Goal: Information Seeking & Learning: Learn about a topic

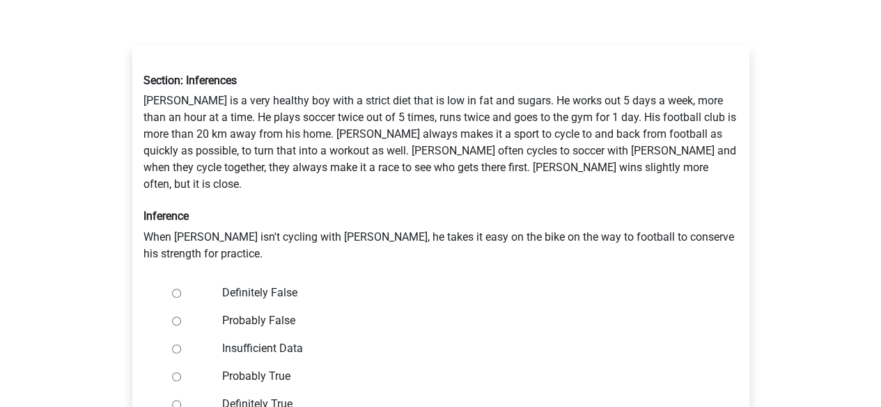
scroll to position [195, 0]
click at [175, 343] on input "Insufficient Data" at bounding box center [176, 347] width 9 height 9
radio input "true"
click at [107, 329] on div "Register Nederlands English" at bounding box center [440, 347] width 881 height 1085
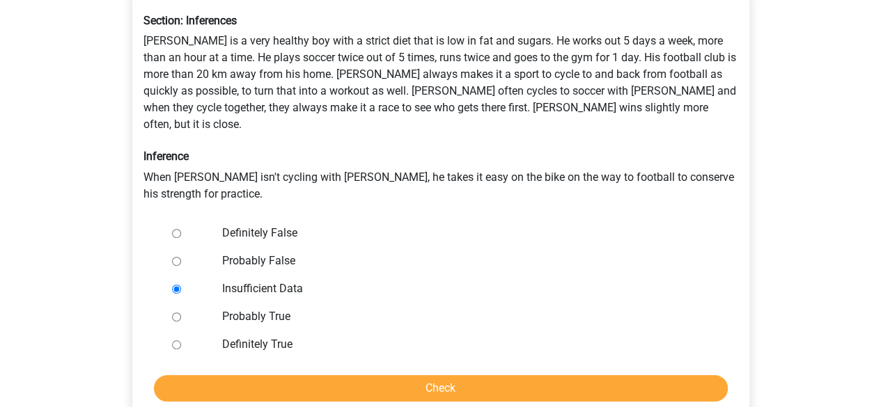
scroll to position [278, 0]
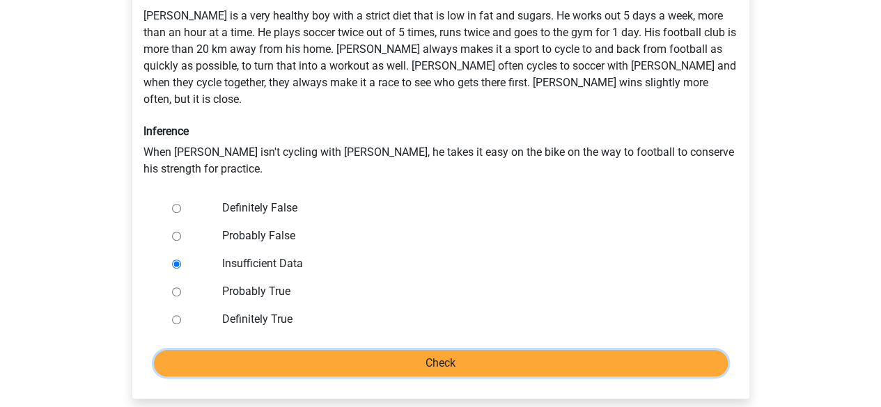
click at [407, 350] on input "Check" at bounding box center [441, 363] width 574 height 26
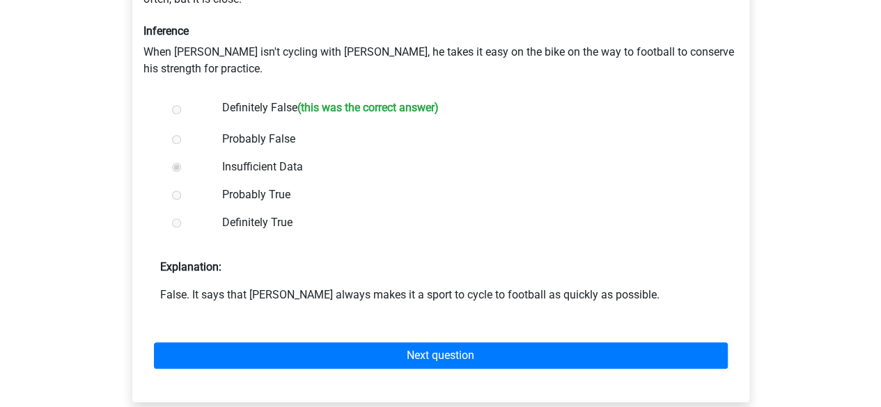
scroll to position [334, 0]
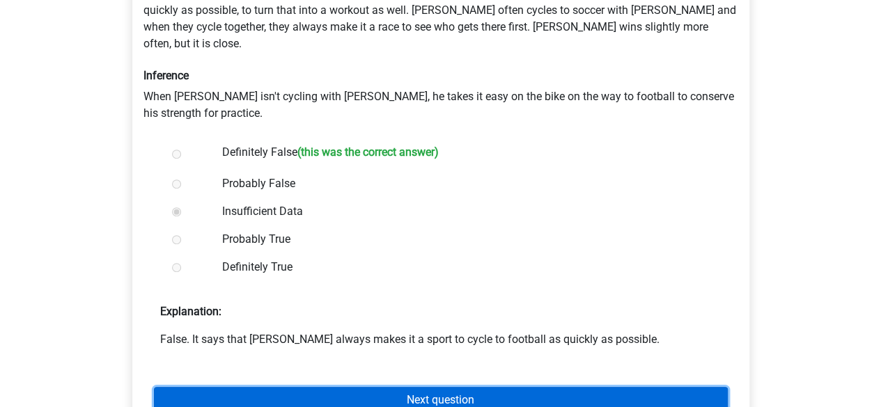
click at [386, 387] on link "Next question" at bounding box center [441, 400] width 574 height 26
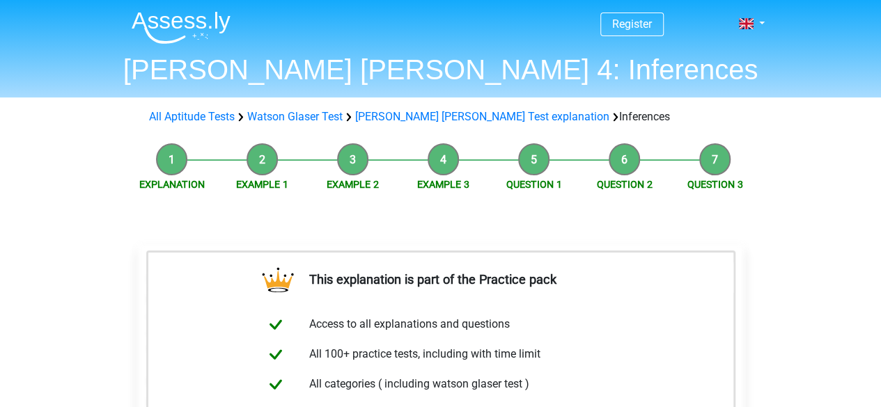
click at [118, 270] on div "Explanation Example 1 Example 2 Example 3 Question 1 Question 2 Question 3 This…" at bounding box center [440, 412] width 661 height 552
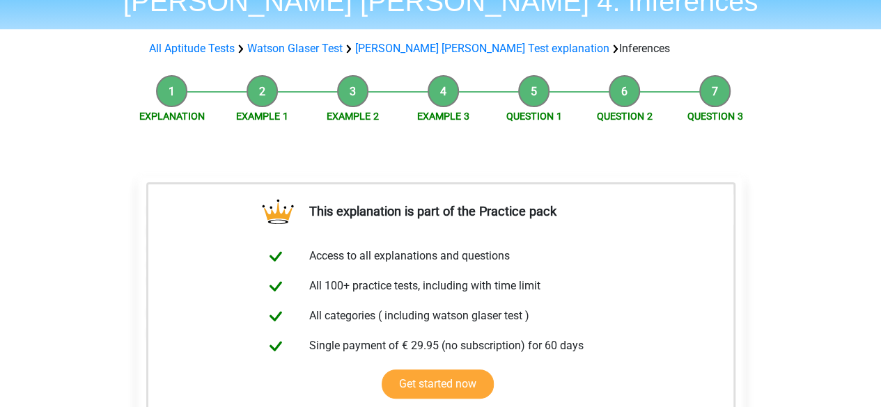
scroll to position [223, 0]
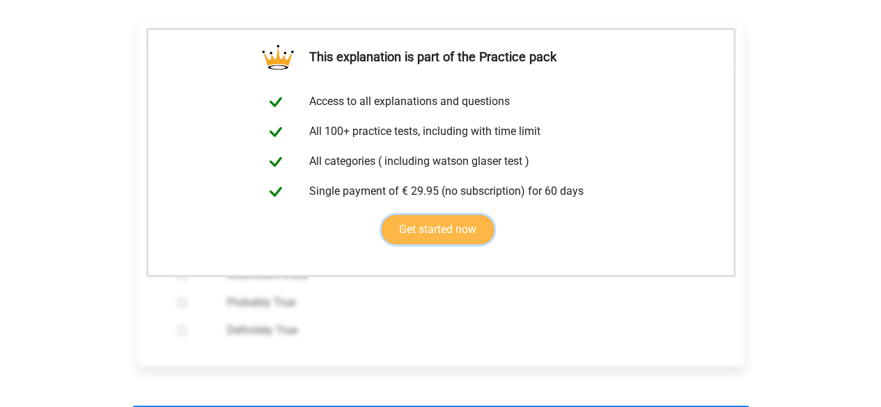
click at [450, 230] on link "Get started now" at bounding box center [438, 229] width 112 height 29
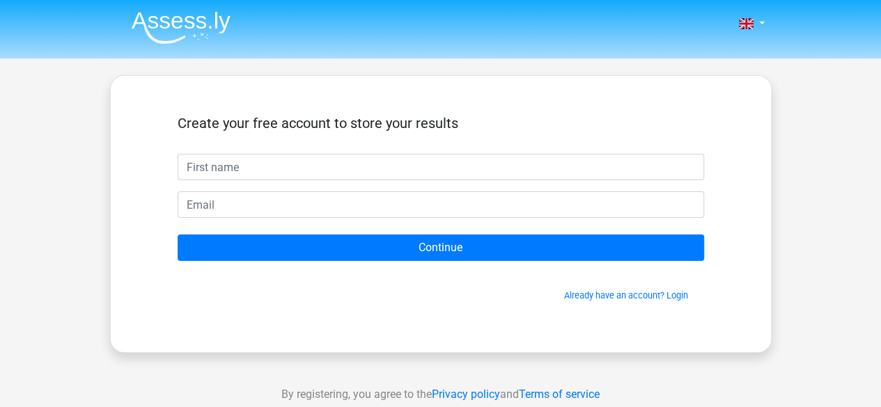
click at [258, 168] on input "text" at bounding box center [441, 167] width 526 height 26
type input "manpreet kaur"
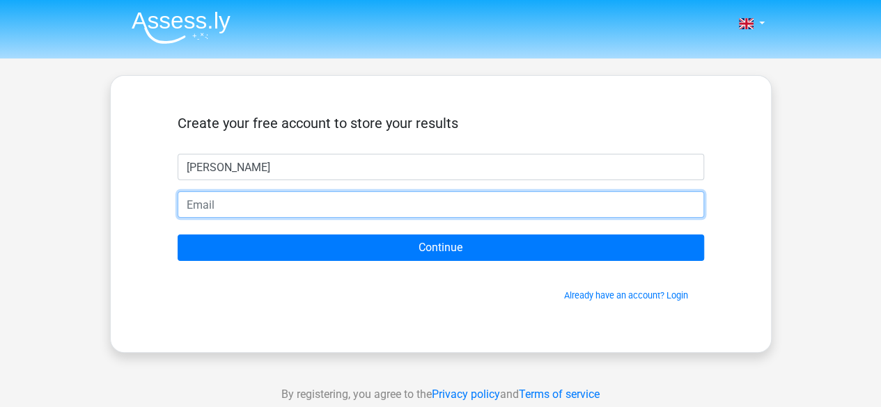
click at [228, 203] on input "email" at bounding box center [441, 204] width 526 height 26
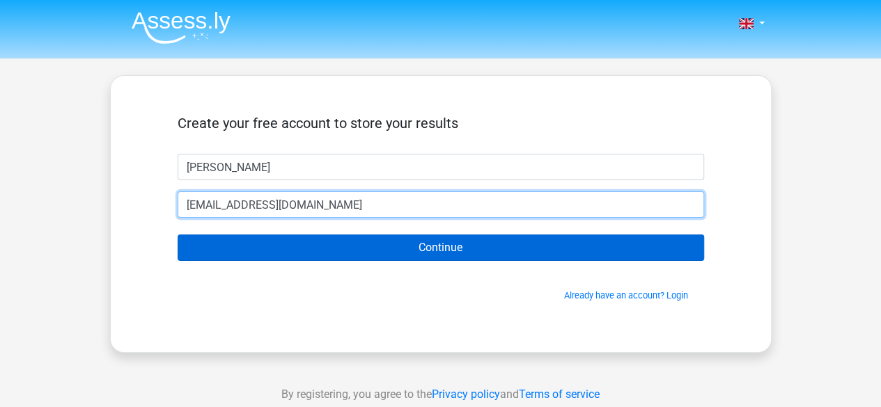
type input "kaurman26@gmail.com"
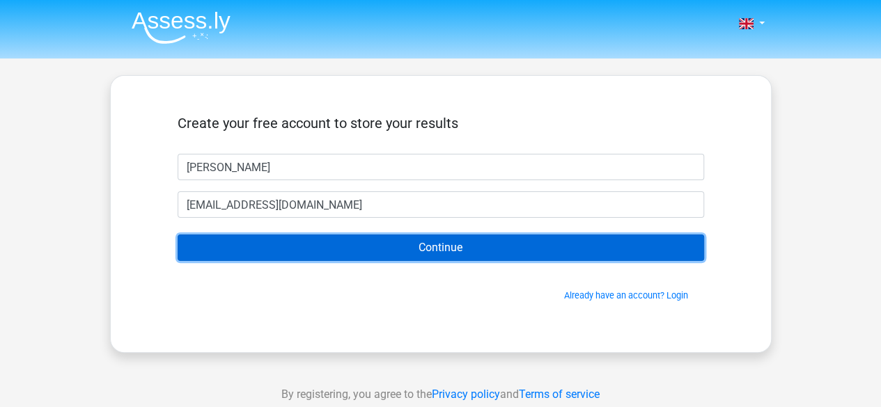
click at [432, 250] on input "Continue" at bounding box center [441, 248] width 526 height 26
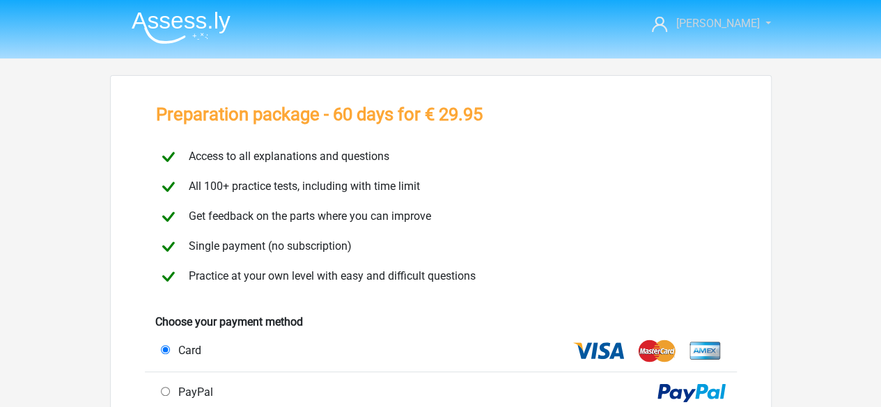
click at [760, 21] on link "[PERSON_NAME]" at bounding box center [703, 23] width 114 height 17
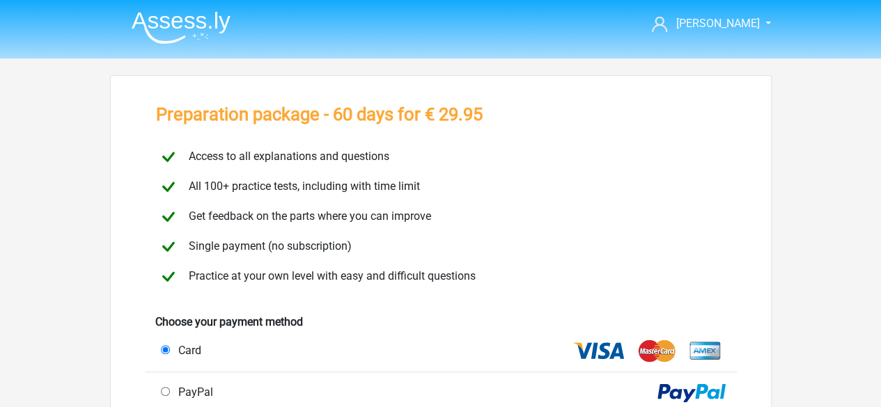
click at [159, 17] on img at bounding box center [181, 27] width 99 height 33
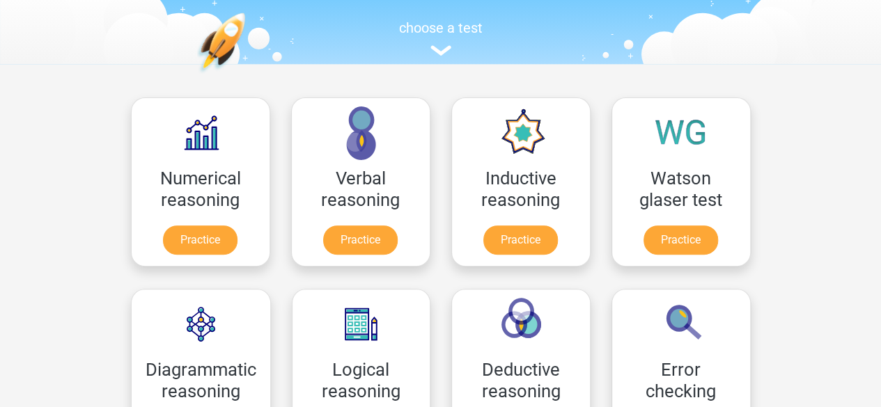
scroll to position [278, 0]
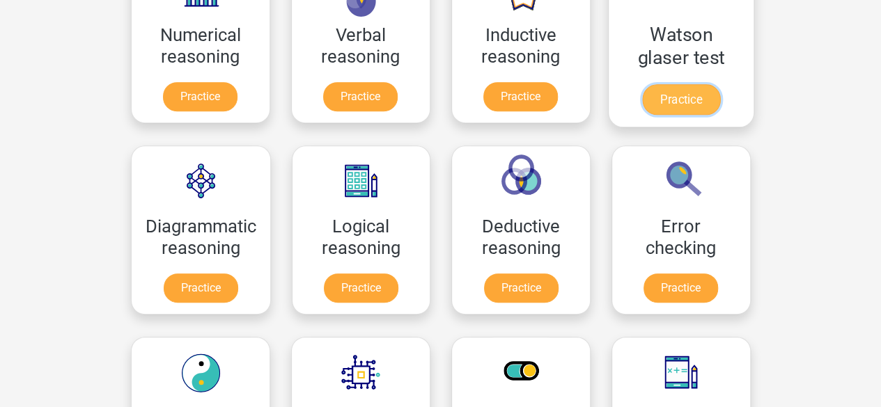
click at [666, 93] on link "Practice" at bounding box center [680, 99] width 78 height 31
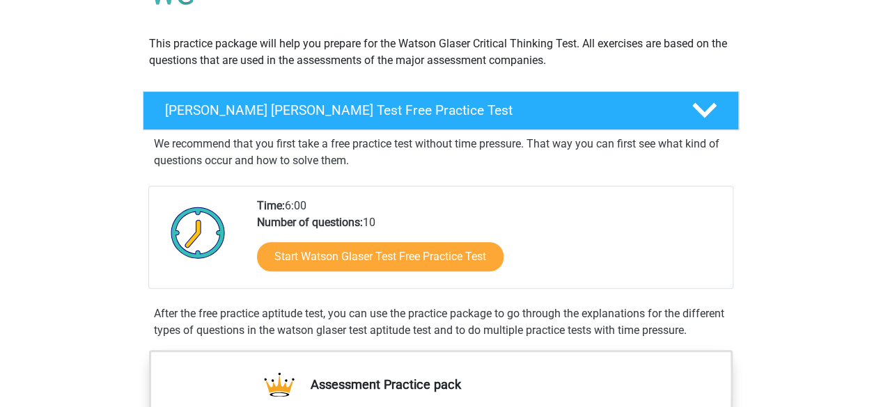
scroll to position [139, 0]
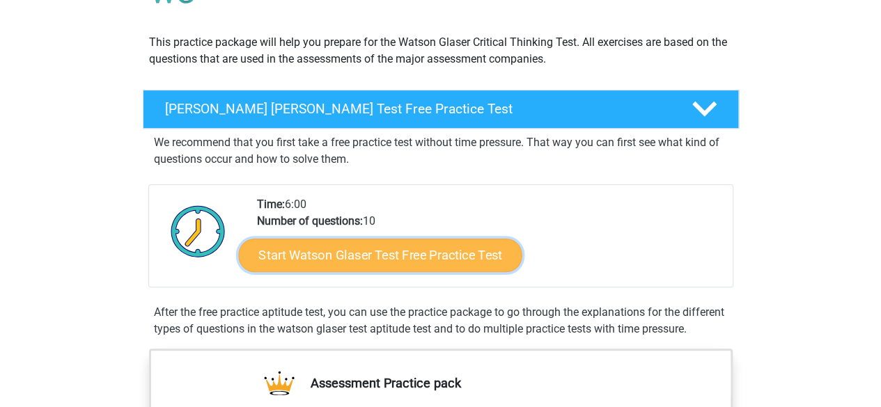
click at [453, 269] on link "Start Watson Glaser Test Free Practice Test" at bounding box center [379, 255] width 283 height 33
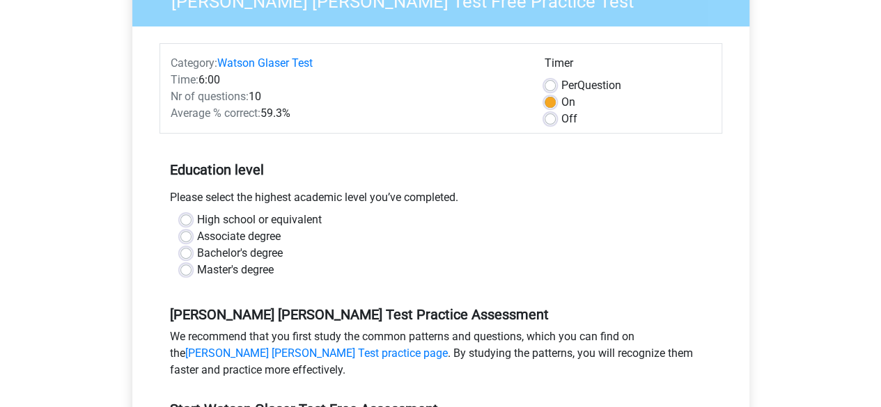
scroll to position [139, 0]
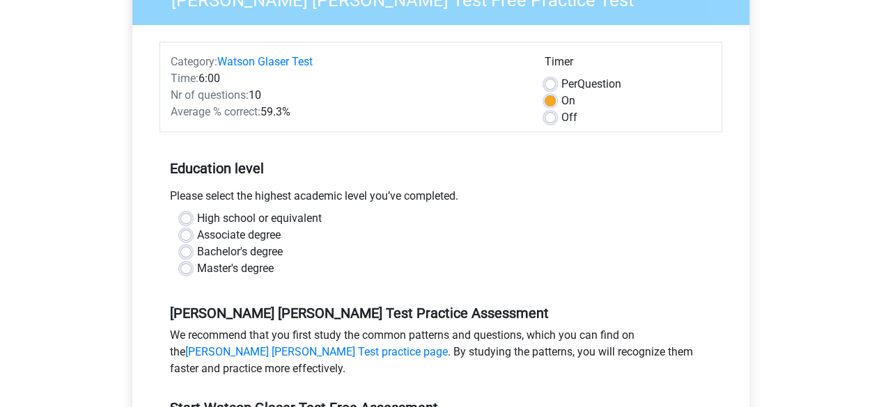
click at [197, 271] on label "Master's degree" at bounding box center [235, 268] width 77 height 17
click at [184, 271] on input "Master's degree" at bounding box center [185, 267] width 11 height 14
radio input "true"
click at [180, 210] on input "High school or equivalent" at bounding box center [185, 217] width 11 height 14
radio input "true"
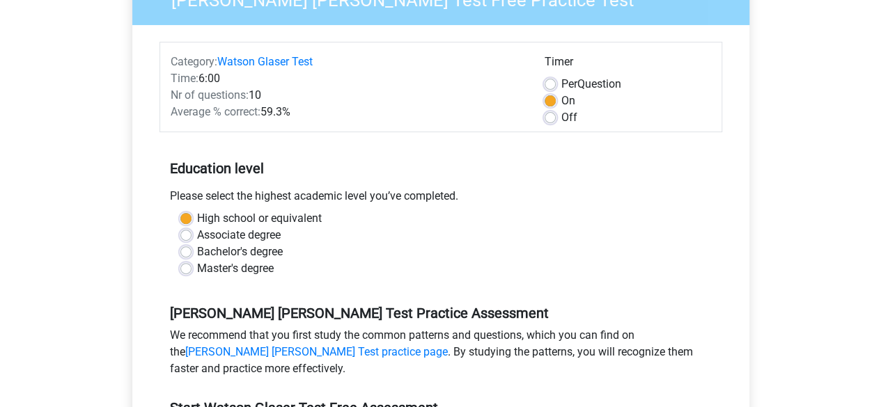
click at [197, 269] on label "Master's degree" at bounding box center [235, 268] width 77 height 17
click at [184, 269] on input "Master's degree" at bounding box center [185, 267] width 11 height 14
radio input "true"
click at [119, 275] on div "Watson Glaser Test Free Practice Test Category: Watson Glaser Test Time: 6:00 N…" at bounding box center [441, 273] width 650 height 640
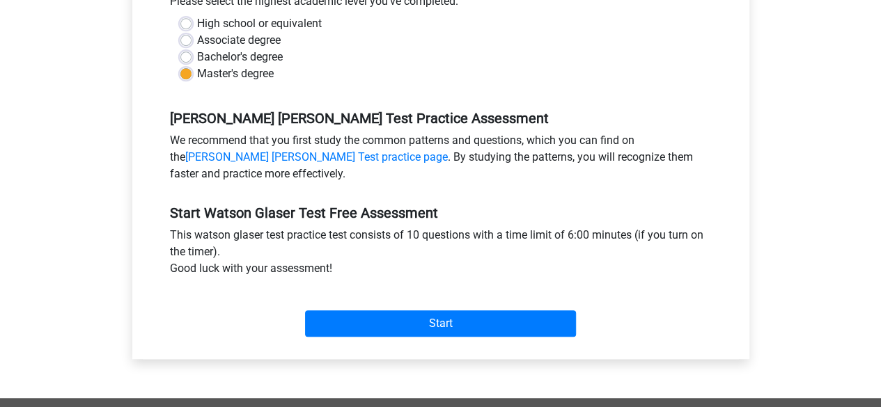
scroll to position [362, 0]
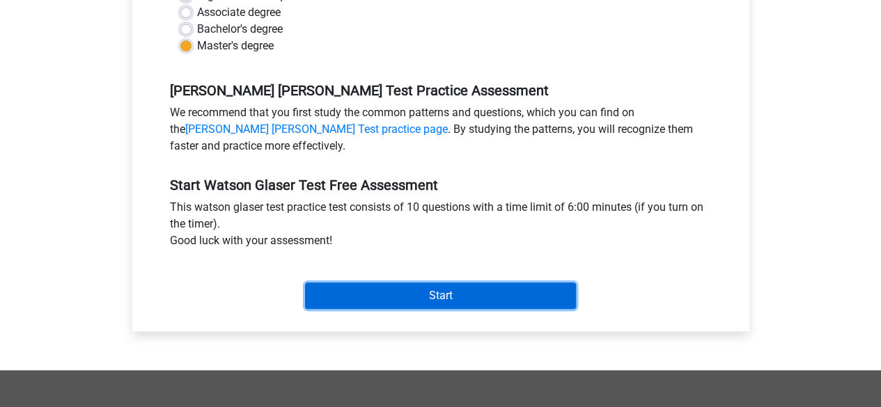
click at [440, 299] on input "Start" at bounding box center [440, 296] width 271 height 26
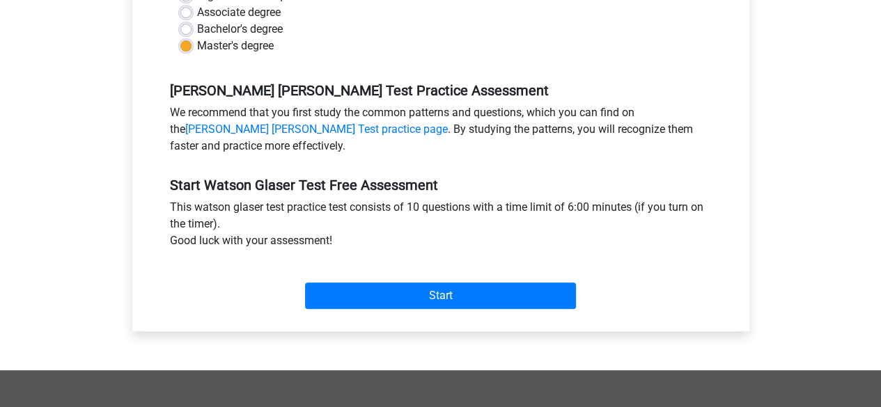
scroll to position [0, 0]
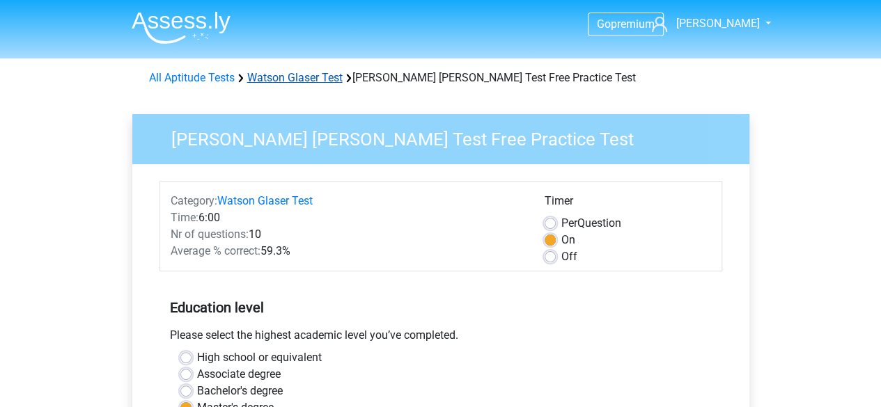
click at [316, 81] on link "Watson Glaser Test" at bounding box center [294, 77] width 95 height 13
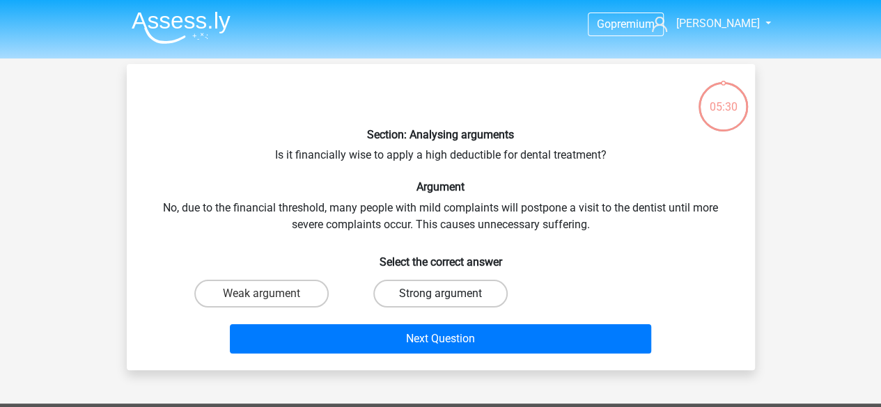
click at [404, 292] on label "Strong argument" at bounding box center [440, 294] width 134 height 28
click at [440, 294] on input "Strong argument" at bounding box center [444, 298] width 9 height 9
radio input "true"
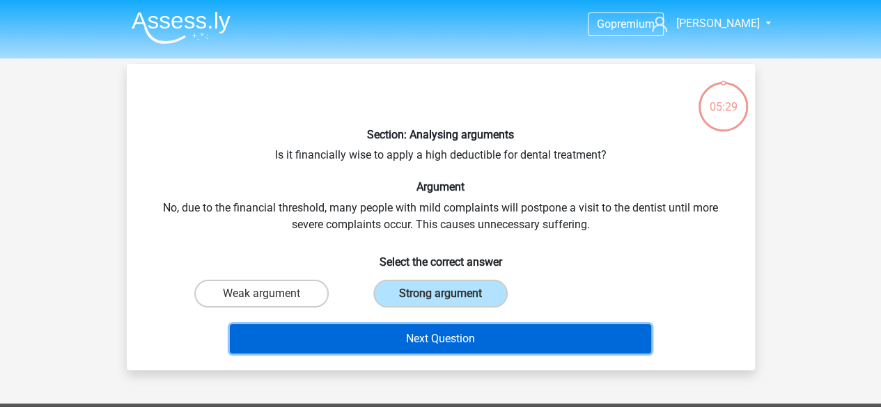
click at [453, 338] on button "Next Question" at bounding box center [440, 338] width 421 height 29
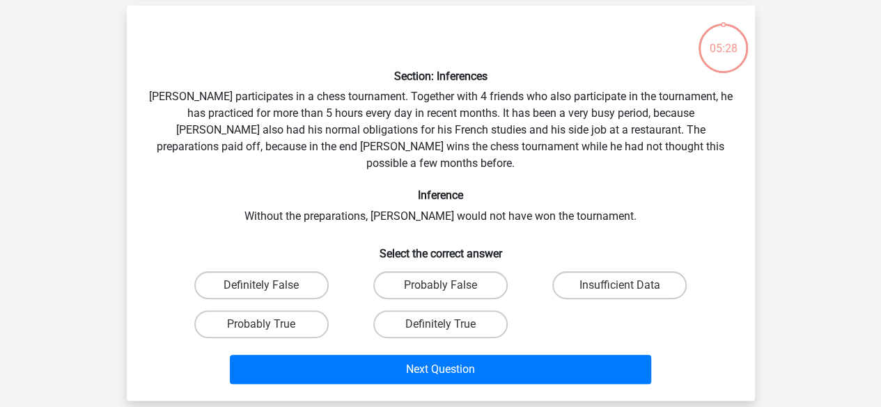
scroll to position [64, 0]
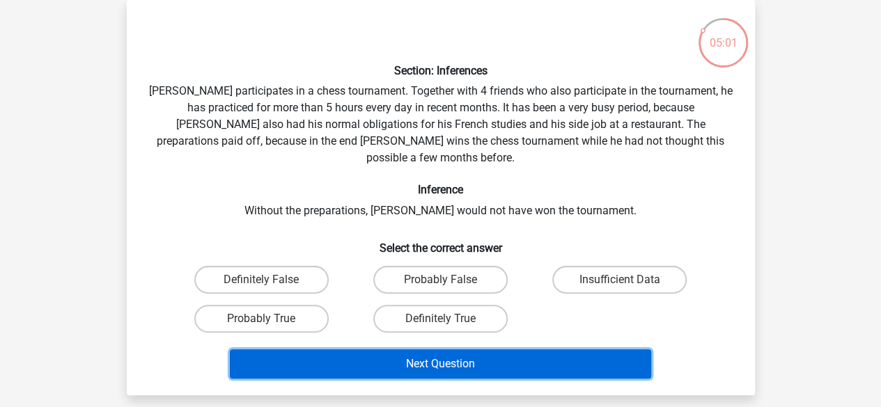
click at [453, 349] on button "Next Question" at bounding box center [440, 363] width 421 height 29
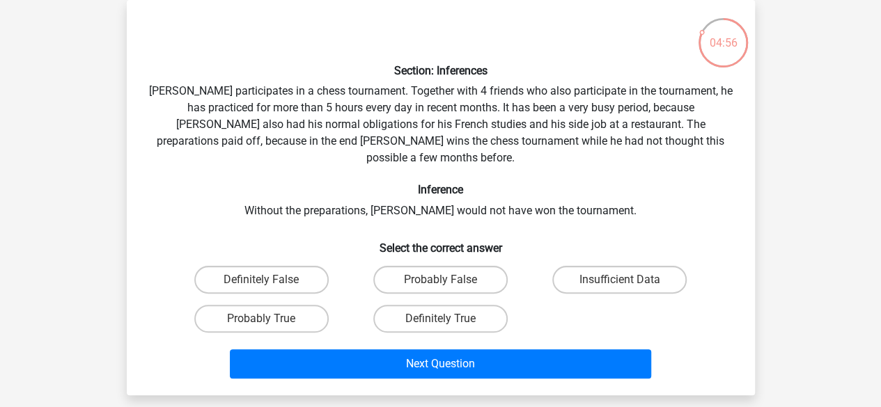
click at [578, 211] on div "Section: Inferences [PERSON_NAME] participates in a chess tournament. Together …" at bounding box center [440, 197] width 617 height 373
click at [289, 305] on label "Probably True" at bounding box center [261, 319] width 134 height 28
click at [270, 319] on input "Probably True" at bounding box center [265, 323] width 9 height 9
radio input "true"
click at [412, 307] on label "Definitely True" at bounding box center [440, 319] width 134 height 28
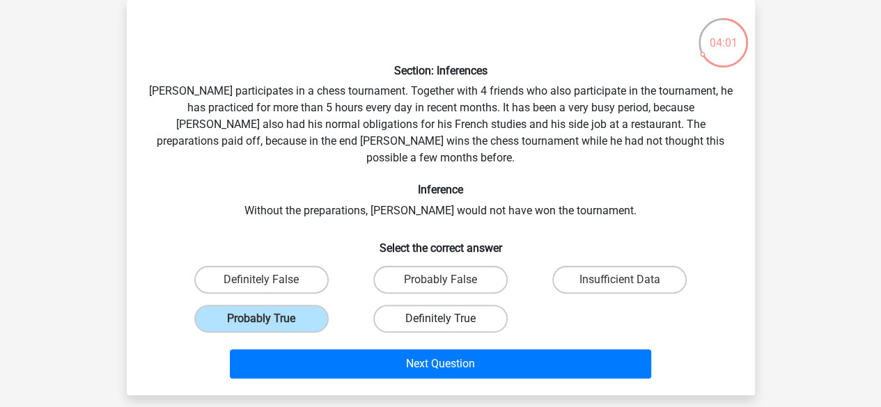
click at [440, 319] on input "Definitely True" at bounding box center [444, 323] width 9 height 9
radio input "true"
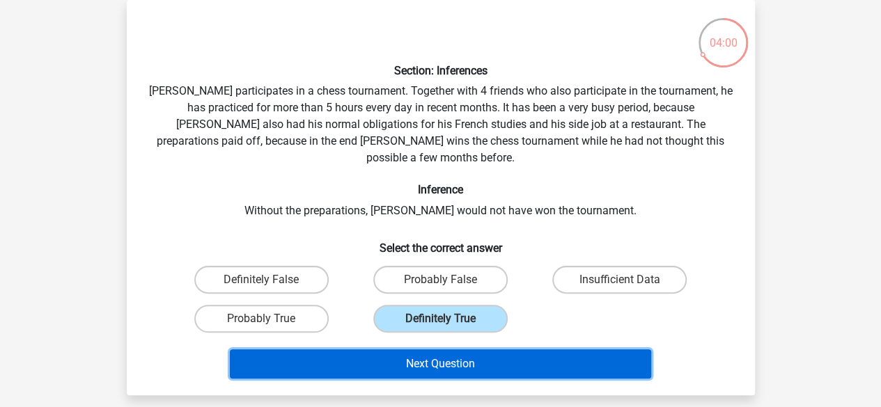
click at [429, 349] on button "Next Question" at bounding box center [440, 363] width 421 height 29
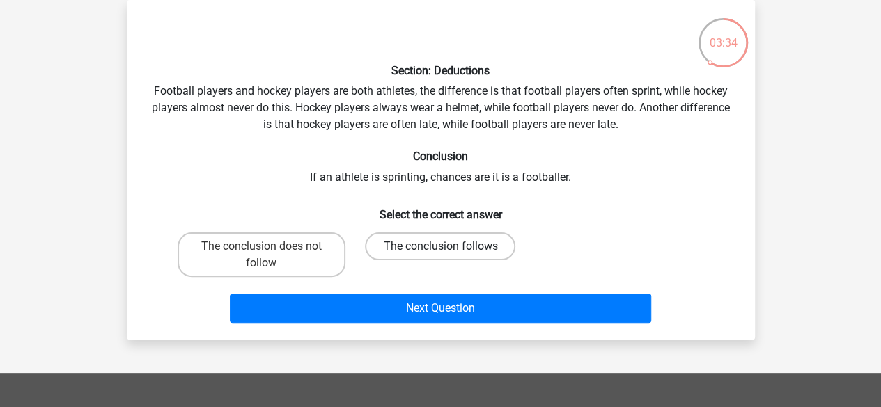
click at [428, 247] on label "The conclusion follows" at bounding box center [440, 247] width 150 height 28
click at [440, 247] on input "The conclusion follows" at bounding box center [444, 250] width 9 height 9
radio input "true"
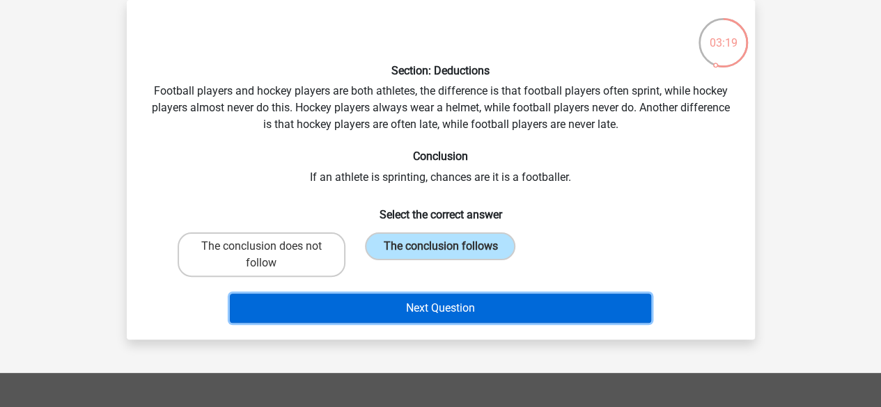
click at [466, 310] on button "Next Question" at bounding box center [440, 308] width 421 height 29
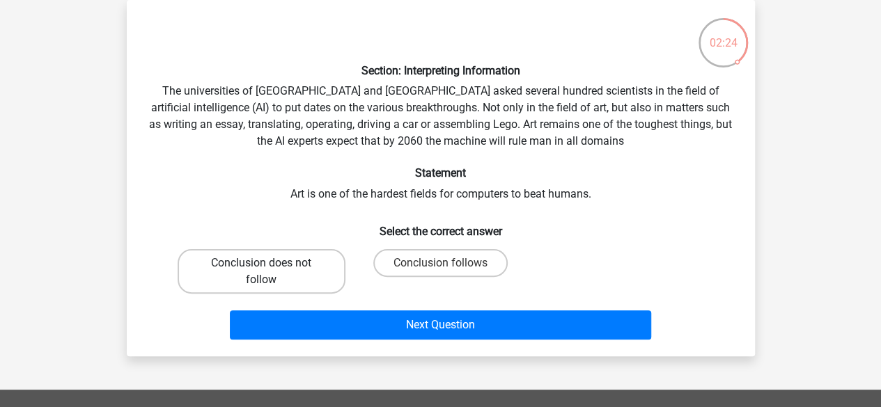
click at [304, 269] on label "Conclusion does not follow" at bounding box center [262, 271] width 168 height 45
click at [270, 269] on input "Conclusion does not follow" at bounding box center [265, 267] width 9 height 9
radio input "true"
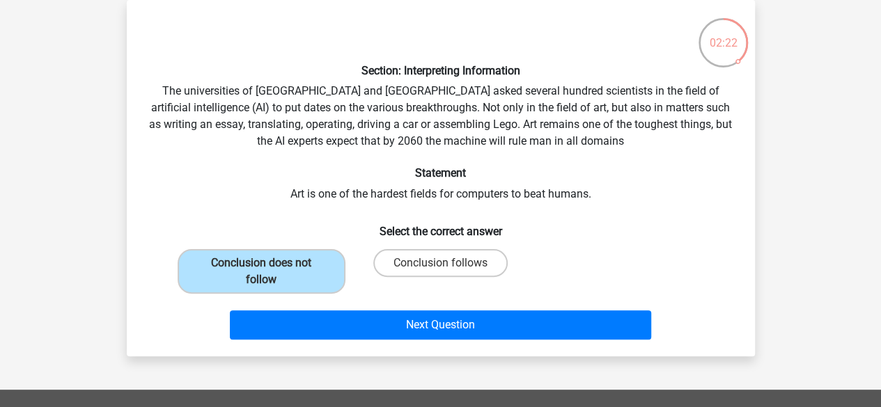
click at [393, 278] on div "Conclusion follows" at bounding box center [440, 271] width 168 height 45
click at [414, 260] on label "Conclusion follows" at bounding box center [440, 263] width 134 height 28
click at [440, 263] on input "Conclusion follows" at bounding box center [444, 267] width 9 height 9
radio input "true"
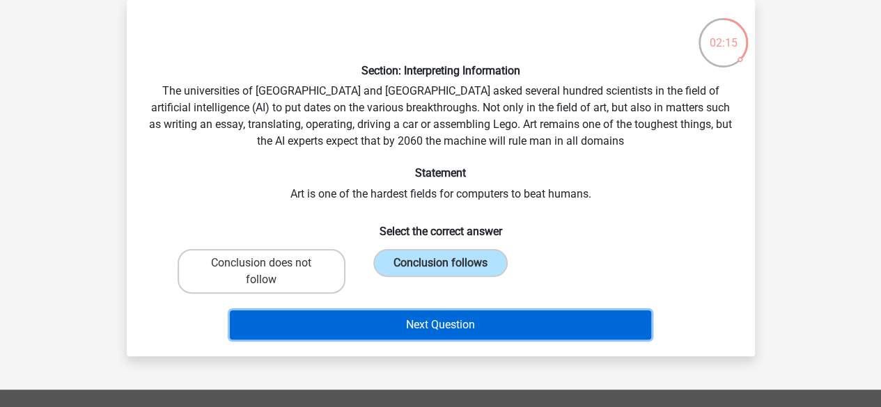
click at [432, 327] on button "Next Question" at bounding box center [440, 324] width 421 height 29
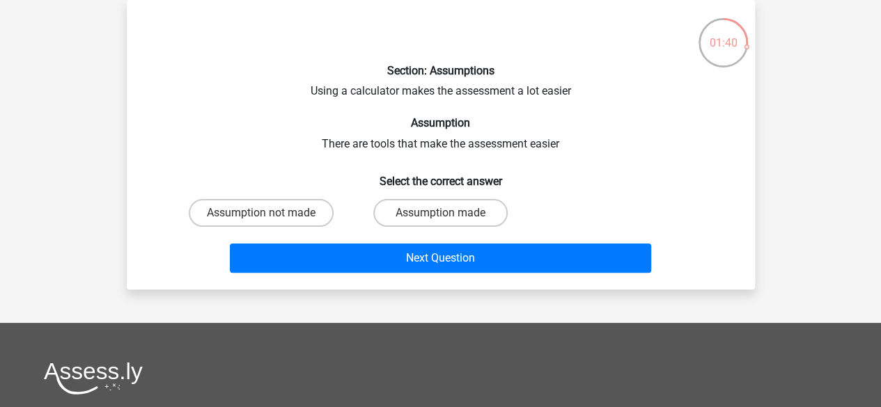
click at [265, 218] on input "Assumption not made" at bounding box center [265, 217] width 9 height 9
radio input "true"
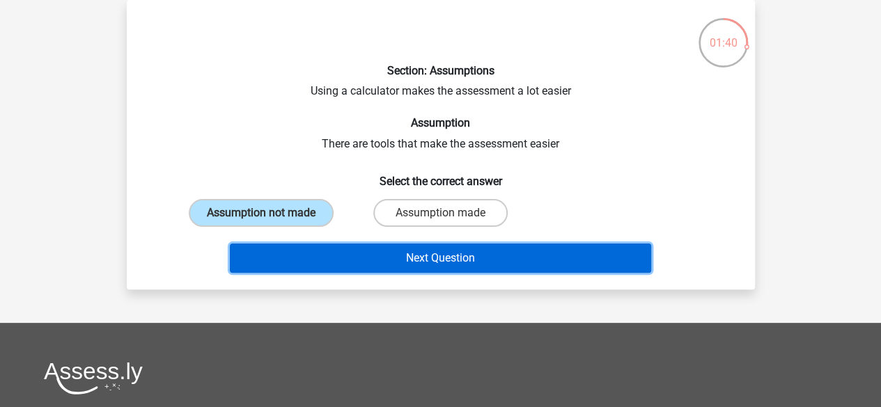
click at [393, 253] on button "Next Question" at bounding box center [440, 258] width 421 height 29
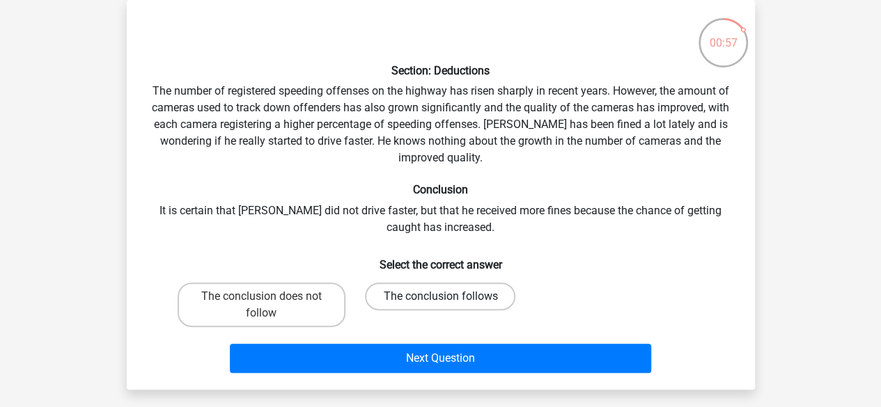
click at [422, 296] on label "The conclusion follows" at bounding box center [440, 297] width 150 height 28
click at [440, 297] on input "The conclusion follows" at bounding box center [444, 301] width 9 height 9
radio input "true"
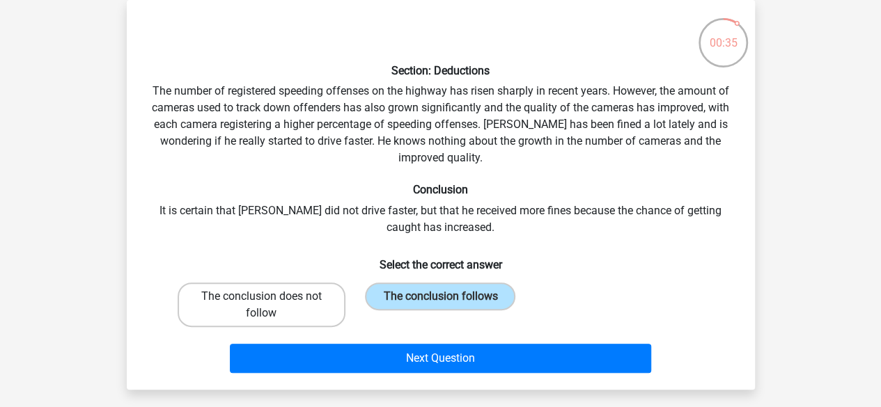
click at [305, 298] on label "The conclusion does not follow" at bounding box center [262, 305] width 168 height 45
click at [270, 298] on input "The conclusion does not follow" at bounding box center [265, 301] width 9 height 9
radio input "true"
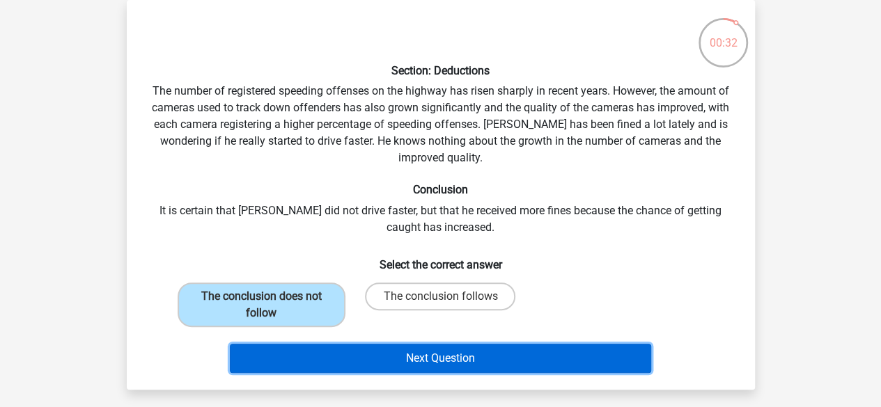
click at [412, 359] on button "Next Question" at bounding box center [440, 358] width 421 height 29
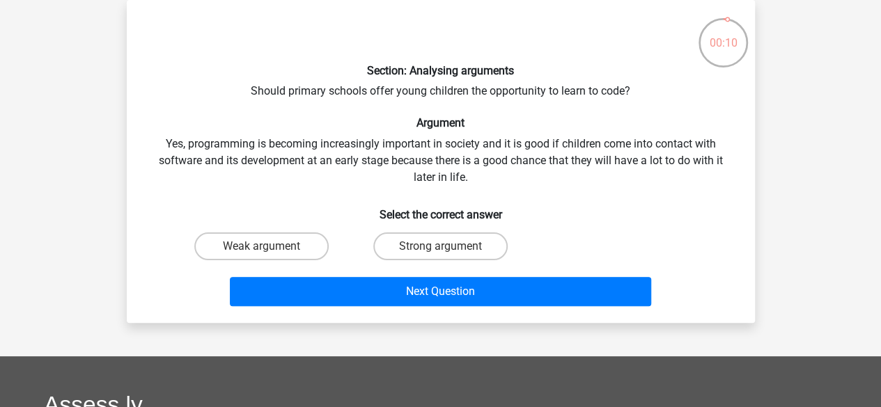
click at [443, 249] on input "Strong argument" at bounding box center [444, 250] width 9 height 9
radio input "true"
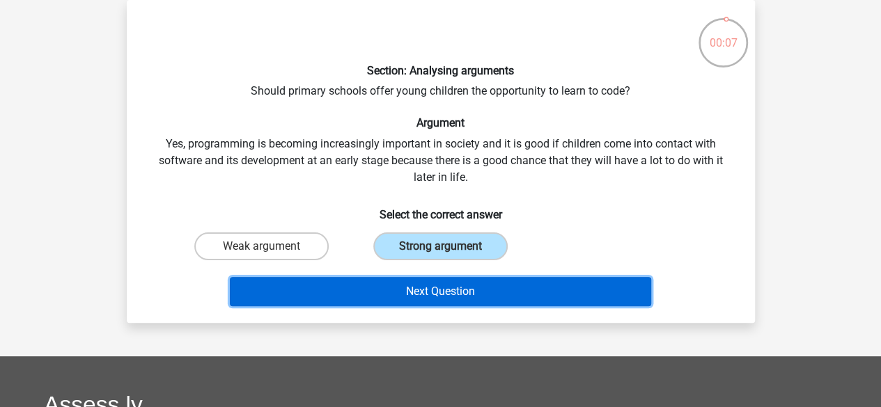
click at [436, 288] on button "Next Question" at bounding box center [440, 291] width 421 height 29
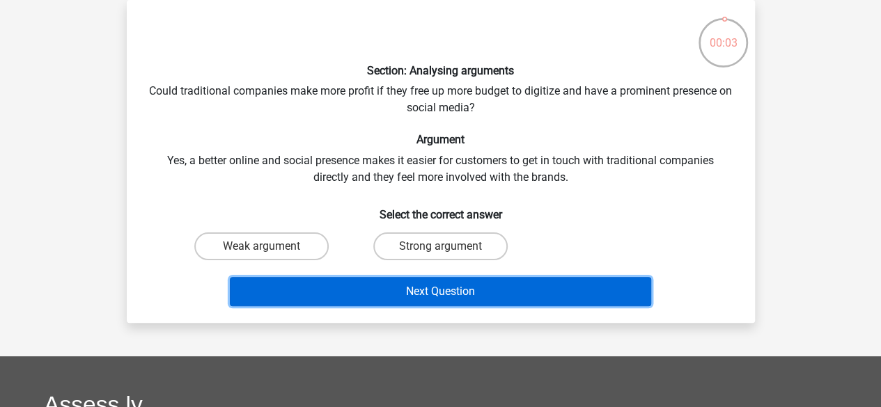
click at [450, 297] on button "Next Question" at bounding box center [440, 291] width 421 height 29
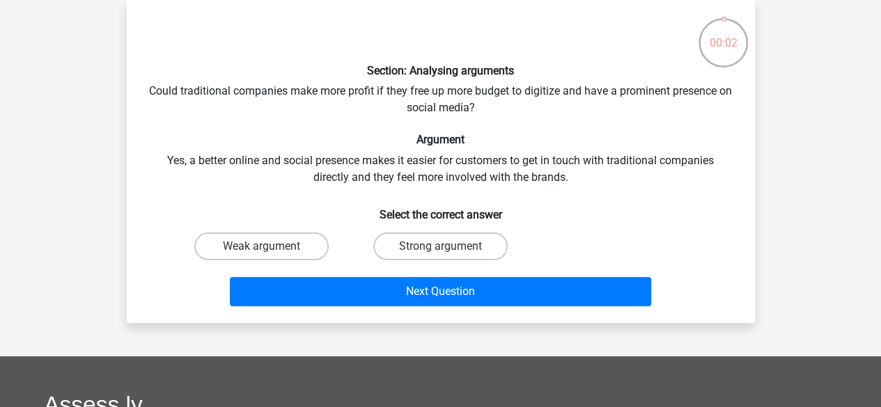
click at [243, 172] on div "Section: Analysing arguments Could traditional companies make more profit if th…" at bounding box center [440, 161] width 617 height 301
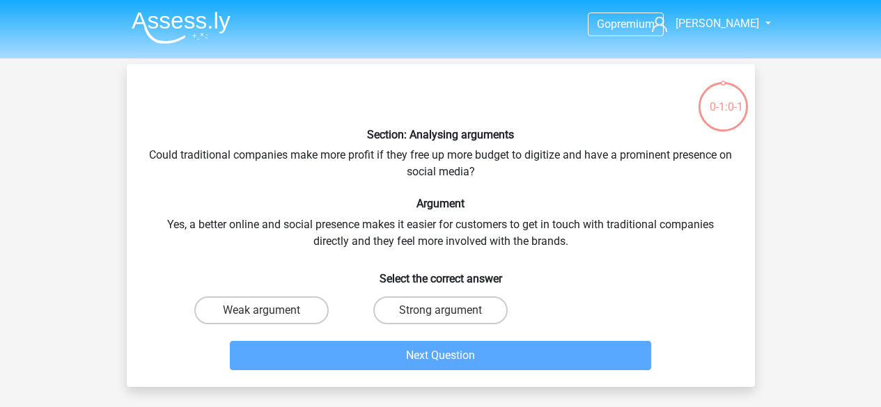
scroll to position [64, 0]
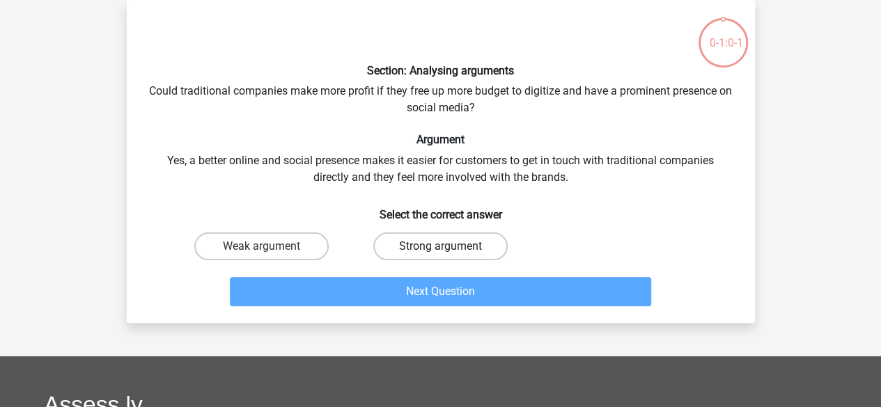
click at [413, 242] on label "Strong argument" at bounding box center [440, 247] width 134 height 28
click at [440, 246] on input "Strong argument" at bounding box center [444, 250] width 9 height 9
radio input "true"
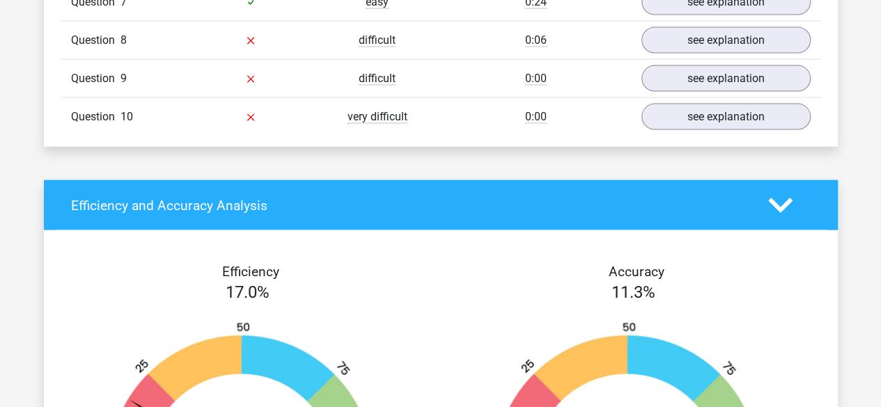
scroll to position [1020, 0]
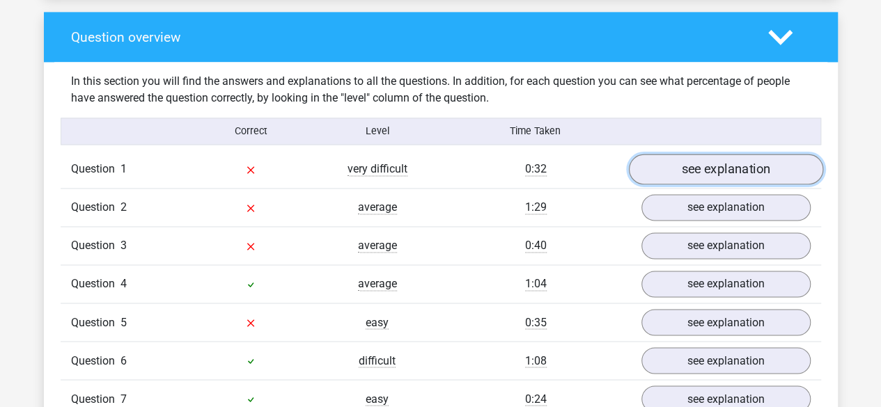
click at [733, 164] on link "see explanation" at bounding box center [725, 170] width 194 height 31
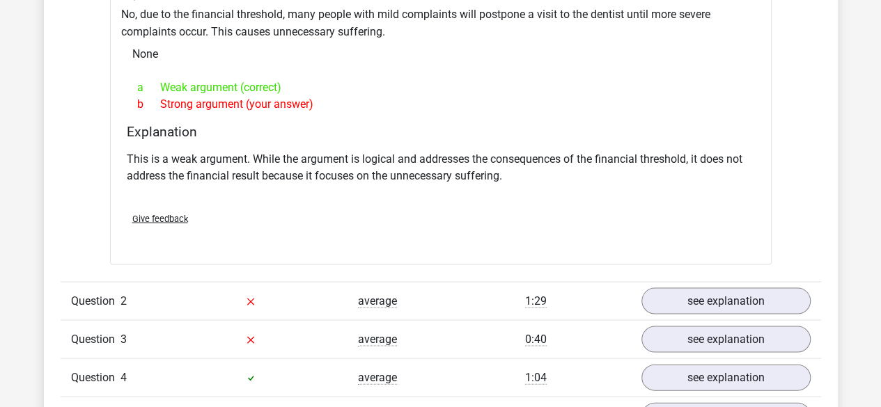
scroll to position [1410, 0]
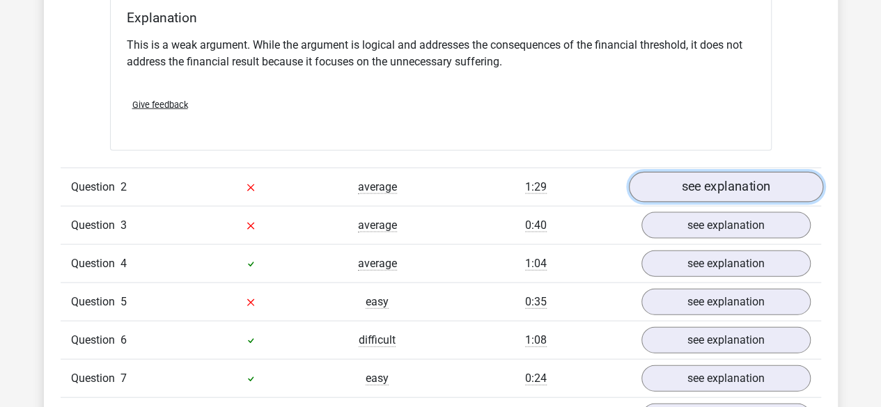
click at [702, 186] on link "see explanation" at bounding box center [725, 187] width 194 height 31
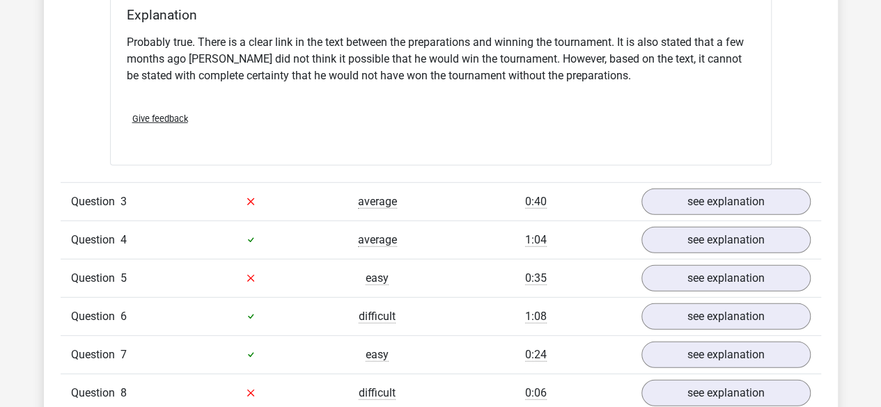
scroll to position [1939, 0]
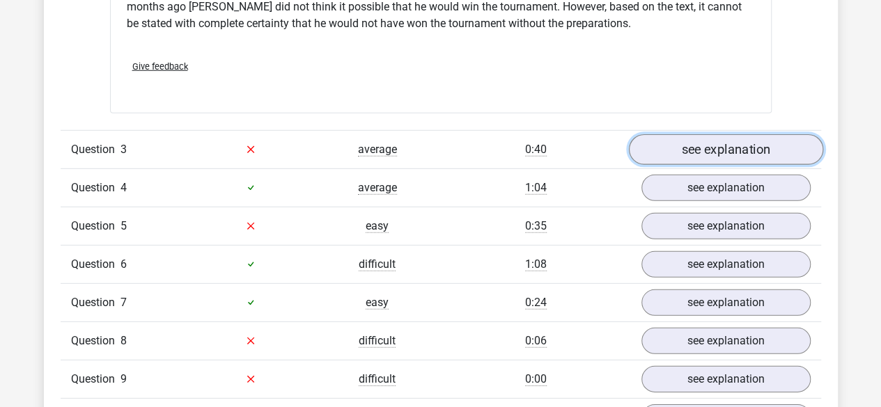
click at [733, 144] on link "see explanation" at bounding box center [725, 149] width 194 height 31
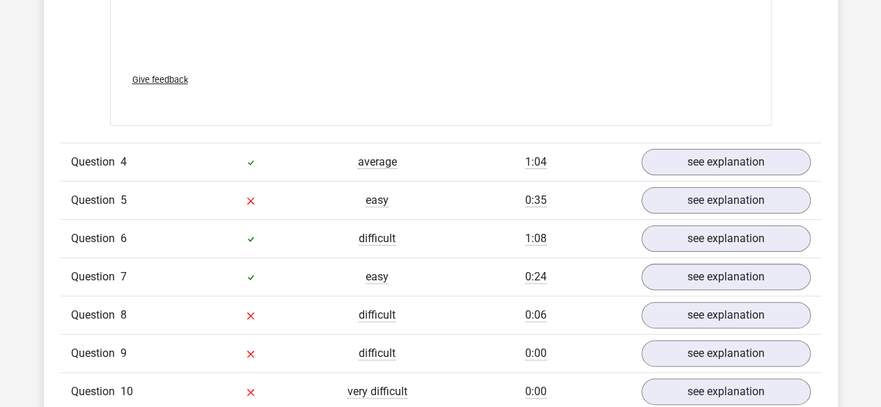
scroll to position [2740, 0]
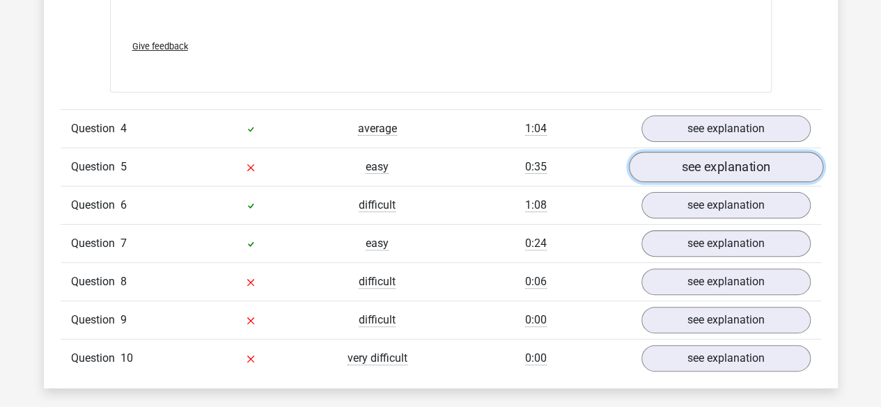
click at [708, 164] on link "see explanation" at bounding box center [725, 167] width 194 height 31
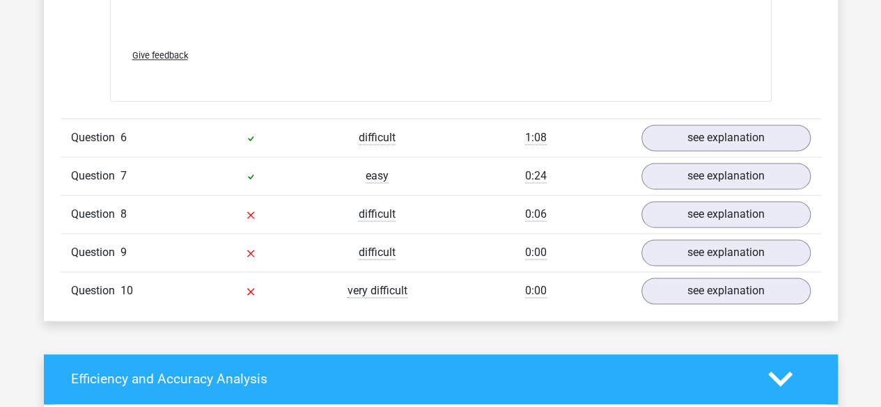
scroll to position [3537, 0]
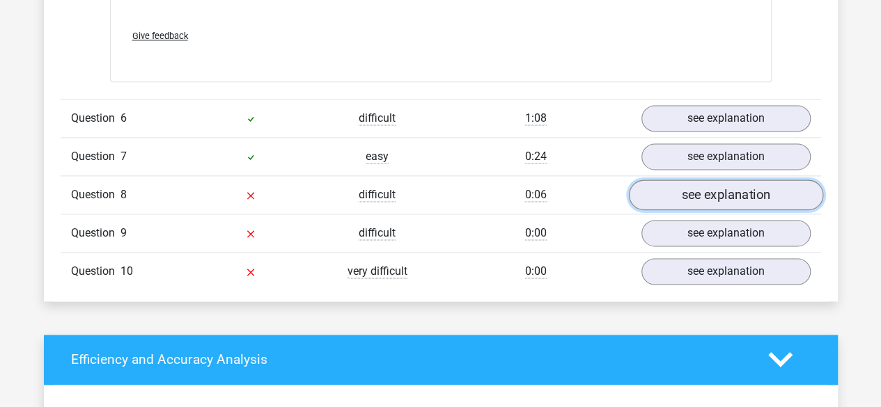
click at [687, 192] on link "see explanation" at bounding box center [725, 195] width 194 height 31
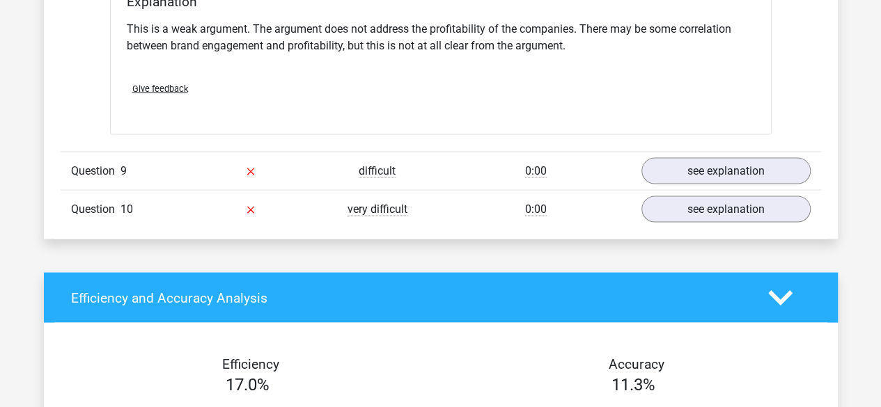
scroll to position [3988, 0]
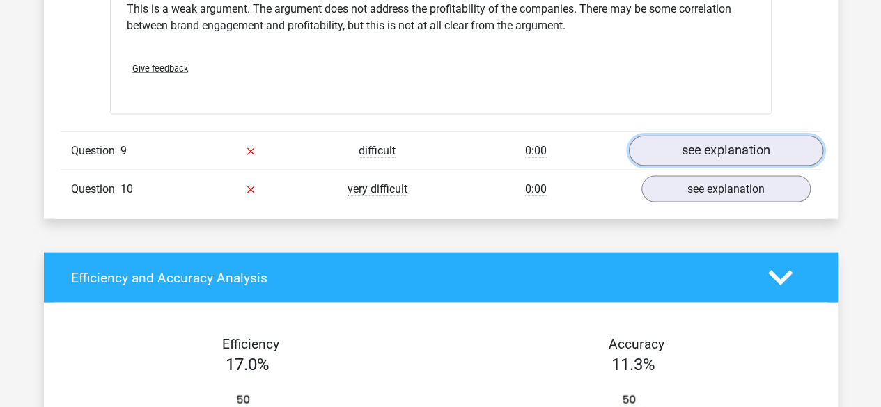
click at [741, 143] on link "see explanation" at bounding box center [725, 151] width 194 height 31
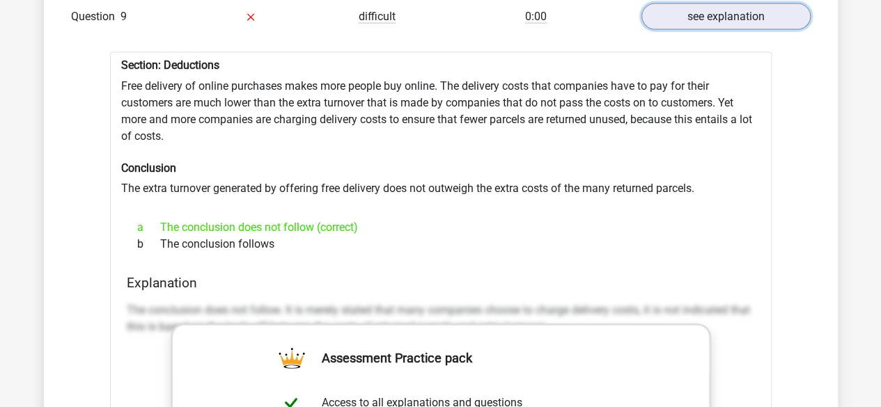
scroll to position [4127, 0]
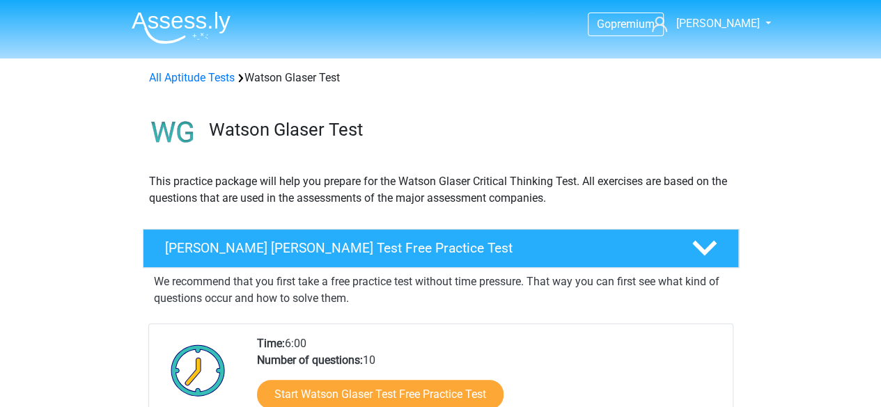
drag, startPoint x: 879, startPoint y: 84, endPoint x: 879, endPoint y: 129, distance: 44.6
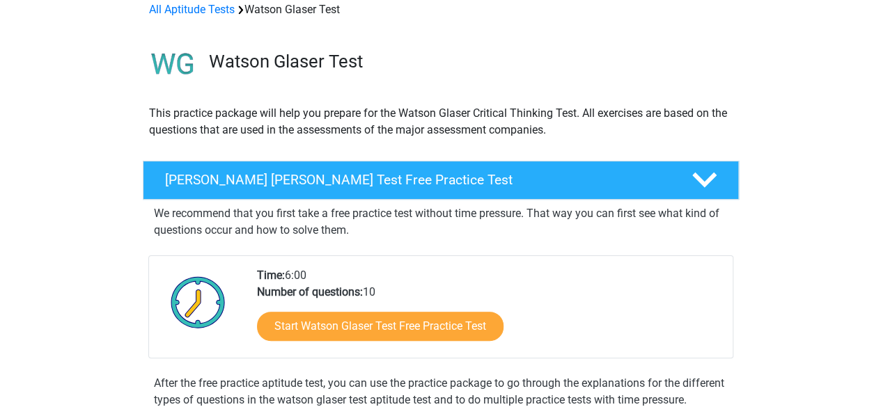
scroll to position [21, 0]
